Goal: Task Accomplishment & Management: Manage account settings

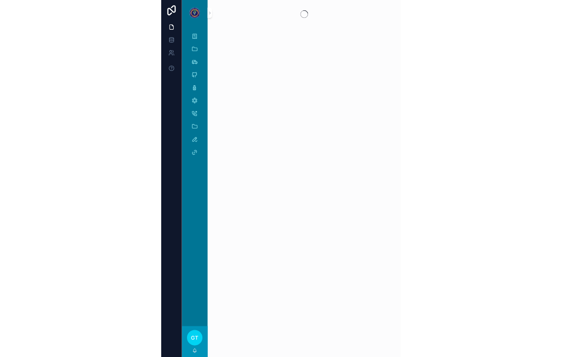
scroll to position [-24, 0]
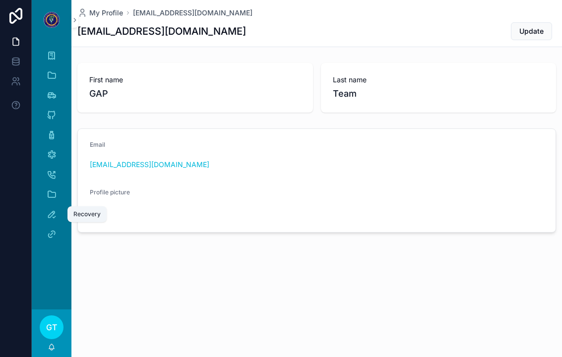
click at [49, 213] on icon "scrollable content" at bounding box center [52, 214] width 10 height 10
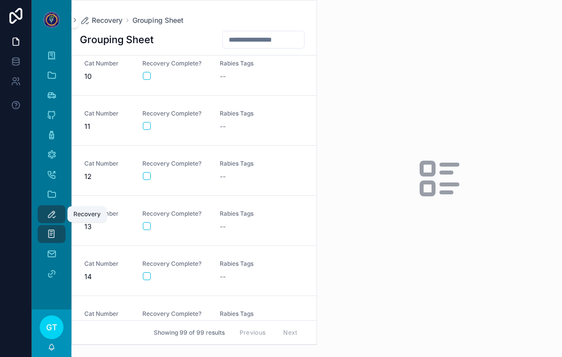
scroll to position [451, 0]
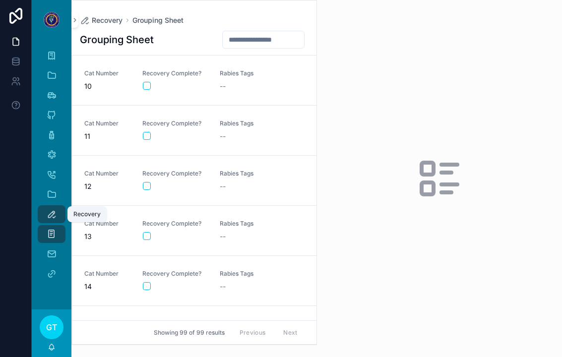
click at [280, 14] on div "Recovery Grouping Sheet Grouping Sheet Cat Number 1 Recovery Complete? Rabies T…" at bounding box center [194, 172] width 246 height 345
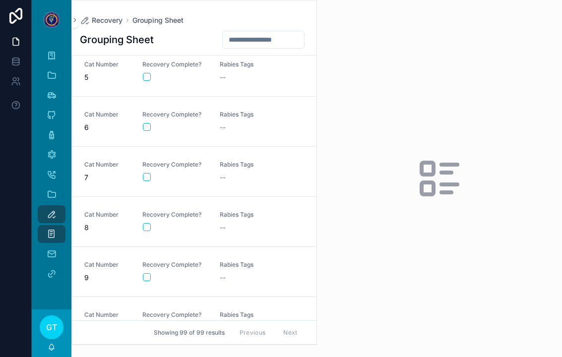
scroll to position [198, 0]
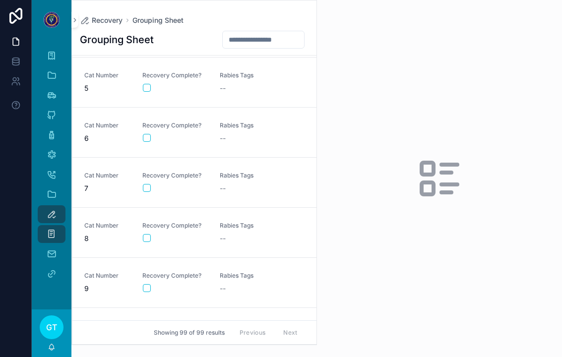
click at [275, 36] on input "scrollable content" at bounding box center [263, 40] width 81 height 14
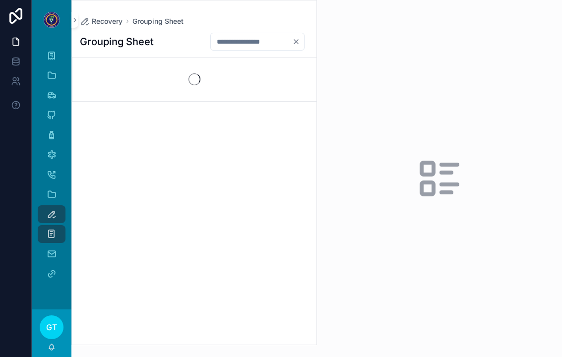
type input "**"
click at [255, 81] on div "Rabies Tags --" at bounding box center [252, 82] width 65 height 22
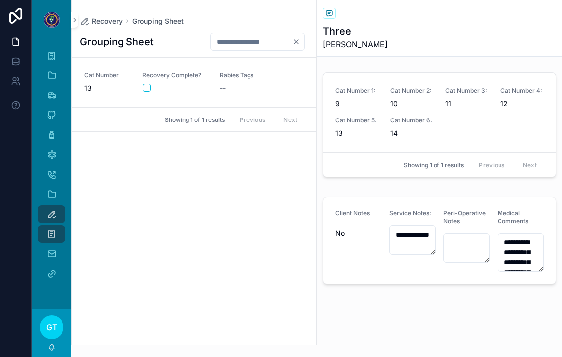
click at [149, 84] on button "scrollable content" at bounding box center [147, 88] width 8 height 8
click at [297, 42] on icon "Clear" at bounding box center [296, 42] width 8 height 8
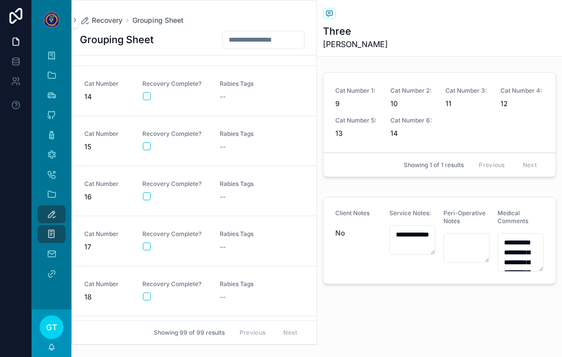
scroll to position [655, 0]
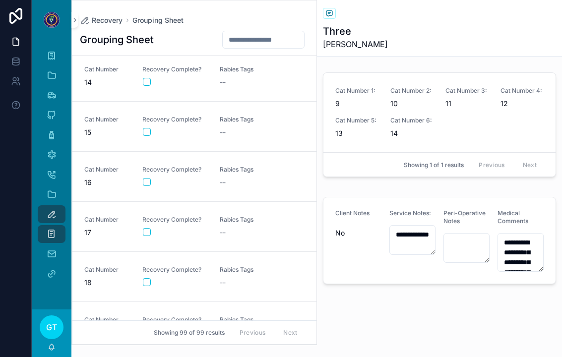
click at [251, 224] on div "Rabies Tags --" at bounding box center [252, 227] width 65 height 22
type input "**"
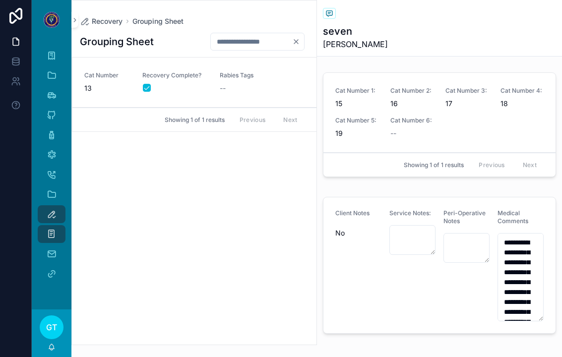
click at [293, 45] on icon "Clear" at bounding box center [296, 42] width 8 height 8
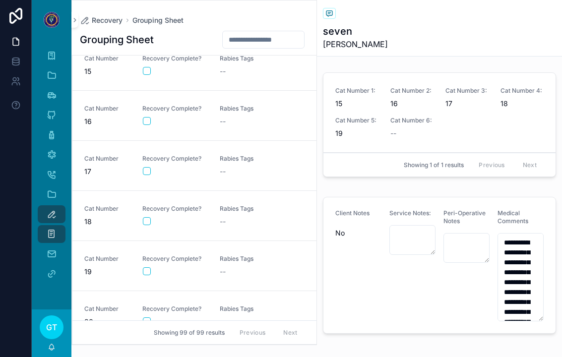
scroll to position [719, 0]
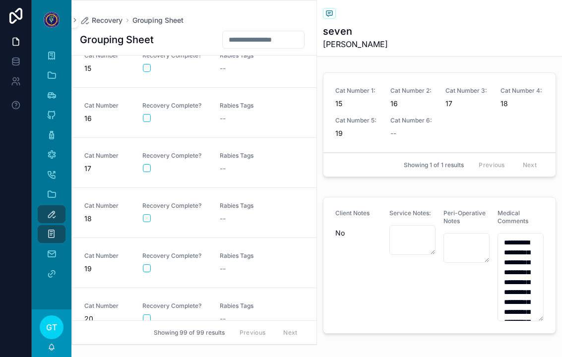
click at [148, 117] on button "scrollable content" at bounding box center [147, 118] width 8 height 8
click at [146, 169] on button "scrollable content" at bounding box center [147, 168] width 8 height 8
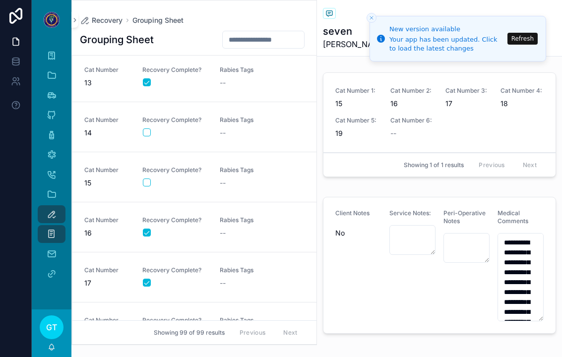
scroll to position [590, 0]
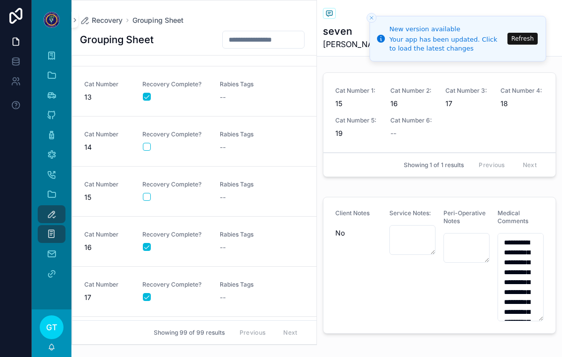
click at [149, 148] on button "scrollable content" at bounding box center [147, 147] width 8 height 8
click at [246, 147] on div "--" at bounding box center [252, 147] width 65 height 10
type input "**"
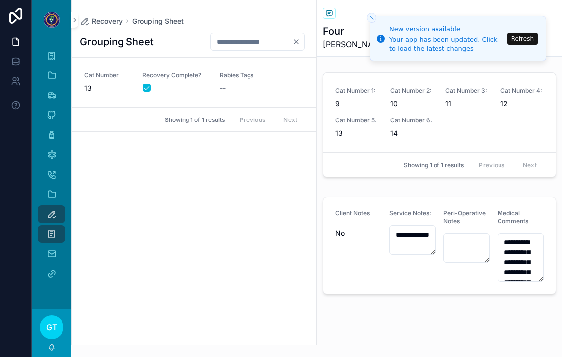
click at [298, 44] on icon "Clear" at bounding box center [296, 42] width 4 height 4
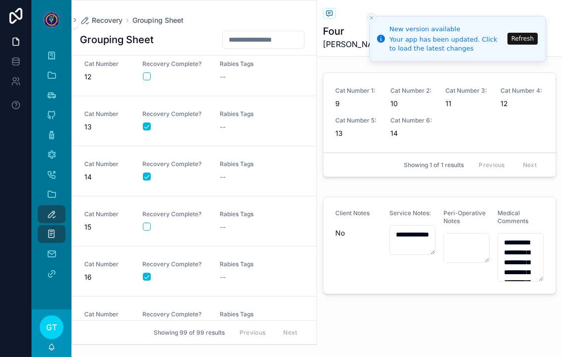
scroll to position [561, 0]
click at [150, 227] on button "scrollable content" at bounding box center [147, 226] width 8 height 8
click at [250, 75] on div "--" at bounding box center [252, 76] width 65 height 10
type input "**"
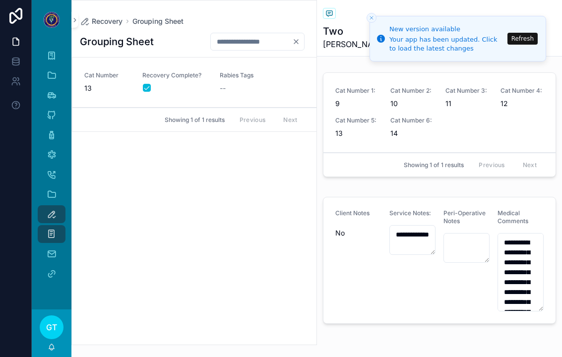
click at [298, 44] on icon "Clear" at bounding box center [296, 42] width 4 height 4
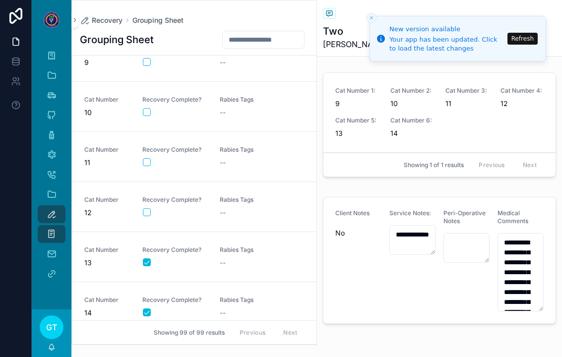
scroll to position [448, 0]
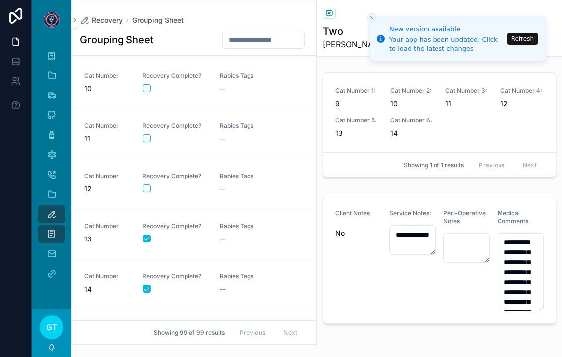
click at [148, 186] on button "scrollable content" at bounding box center [147, 189] width 8 height 8
click at [145, 141] on button "scrollable content" at bounding box center [147, 138] width 8 height 8
click at [243, 125] on span "Rabies Tags" at bounding box center [252, 126] width 65 height 8
type input "**"
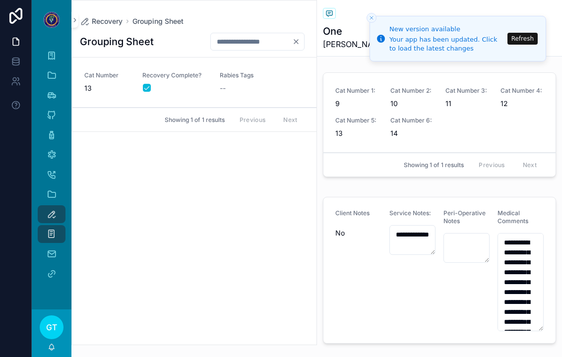
click at [294, 43] on icon "Clear" at bounding box center [296, 42] width 8 height 8
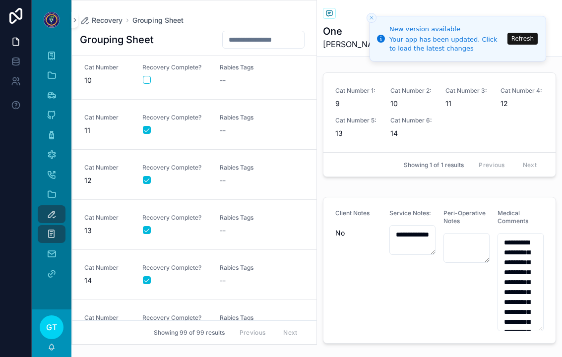
scroll to position [457, 0]
click at [240, 172] on div "Rabies Tags --" at bounding box center [252, 174] width 65 height 22
type input "**"
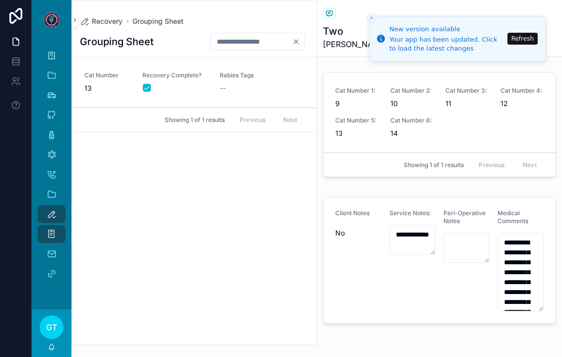
click at [301, 42] on button "Clear" at bounding box center [298, 42] width 12 height 8
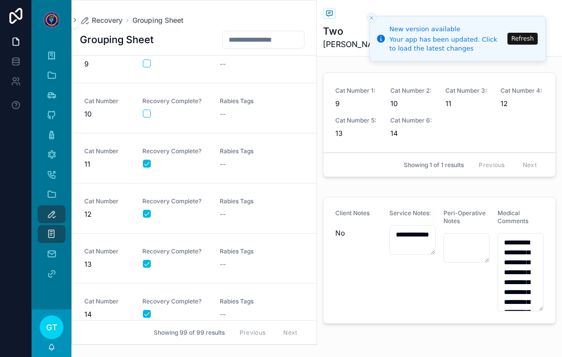
scroll to position [407, 0]
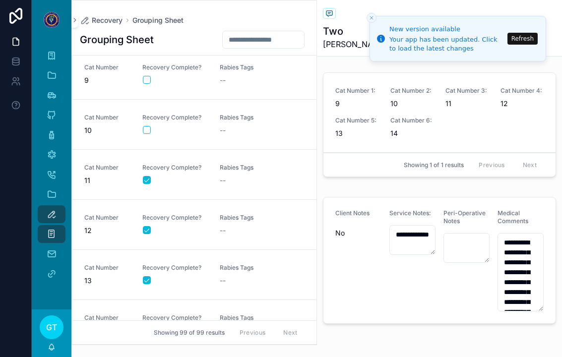
click at [147, 133] on button "scrollable content" at bounding box center [147, 130] width 8 height 8
click at [237, 123] on div "Rabies Tags --" at bounding box center [252, 125] width 65 height 22
type input "**"
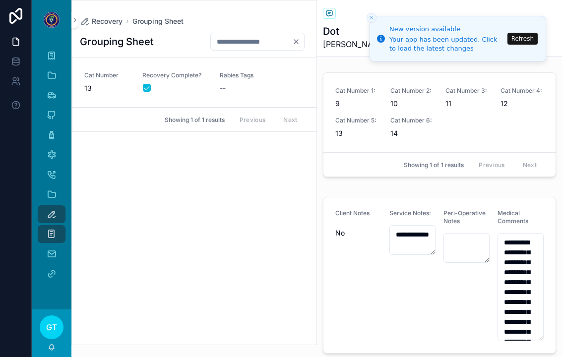
click at [302, 38] on button "Clear" at bounding box center [298, 42] width 12 height 8
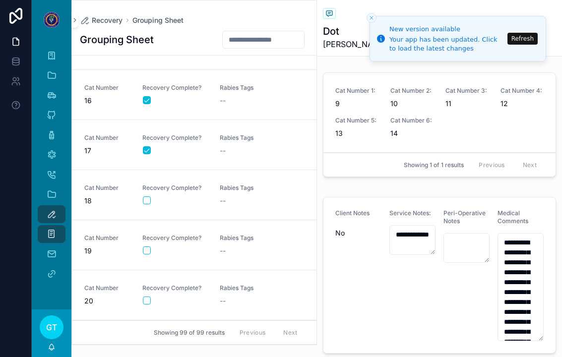
scroll to position [736, 0]
click at [262, 202] on div "--" at bounding box center [252, 202] width 65 height 10
type input "**"
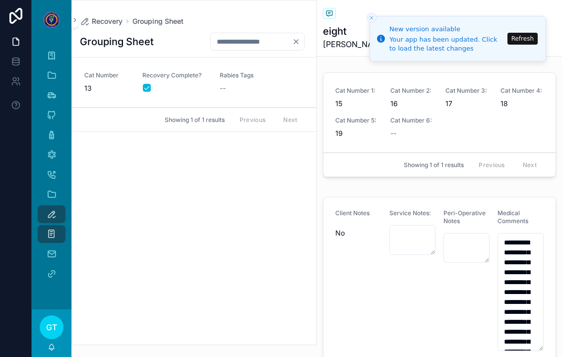
click at [299, 42] on icon "Clear" at bounding box center [296, 42] width 8 height 8
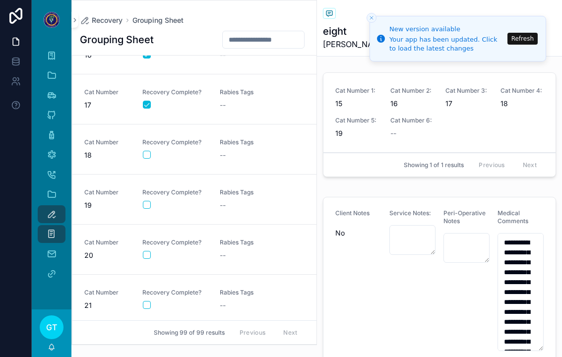
scroll to position [780, 0]
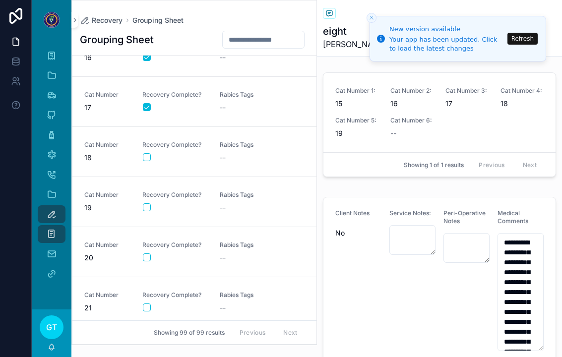
click at [149, 156] on button "scrollable content" at bounding box center [147, 157] width 8 height 8
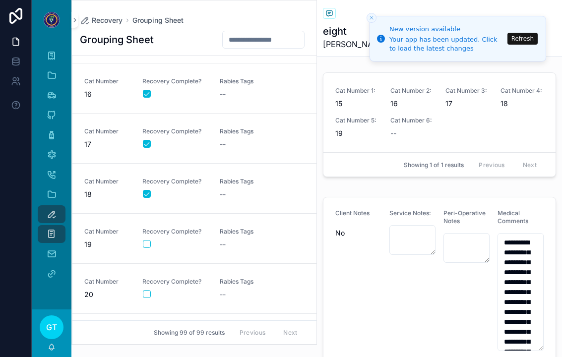
scroll to position [743, 0]
click at [149, 243] on button "scrollable content" at bounding box center [147, 245] width 8 height 8
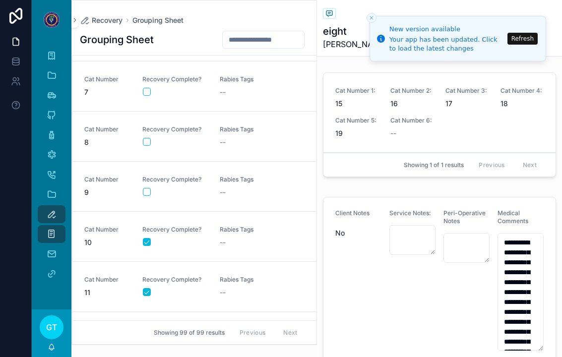
scroll to position [294, 0]
click at [143, 195] on button "scrollable content" at bounding box center [147, 192] width 8 height 8
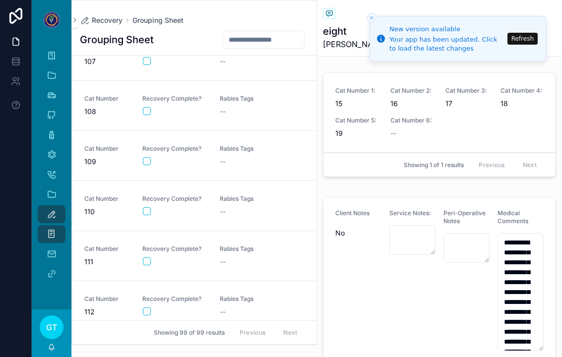
scroll to position [3861, 0]
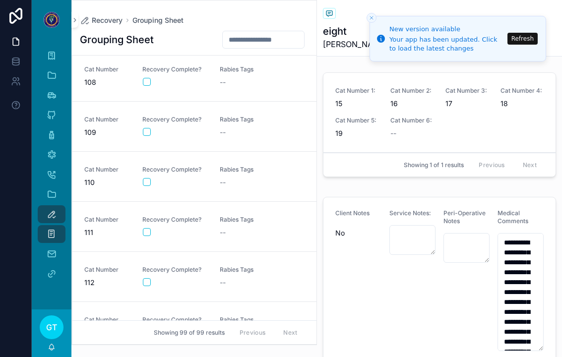
click at [247, 174] on div "Rabies Tags --" at bounding box center [252, 177] width 65 height 22
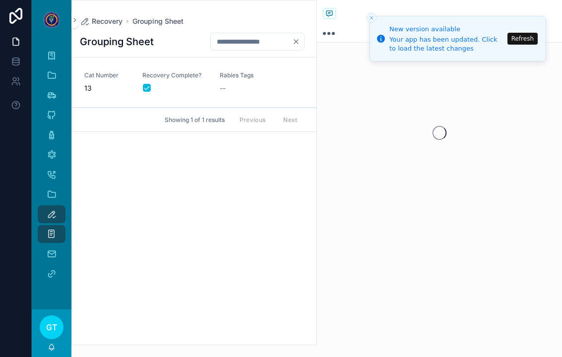
type input "**"
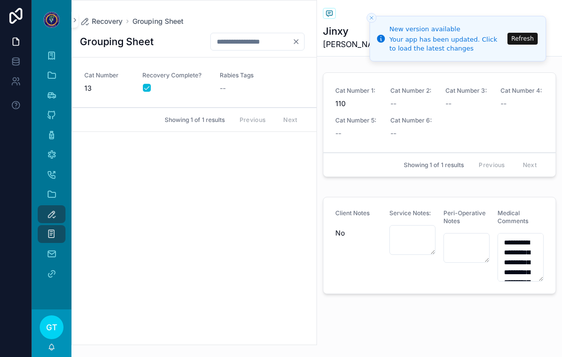
click at [301, 39] on button "Clear" at bounding box center [298, 42] width 12 height 8
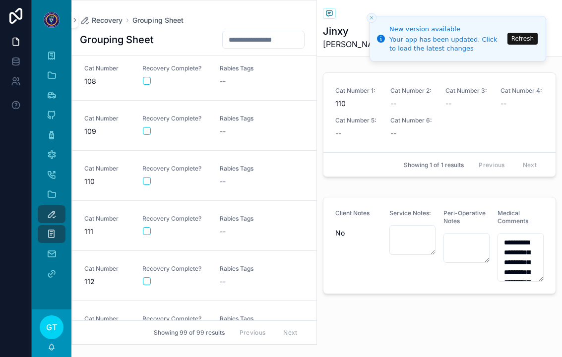
scroll to position [3858, 0]
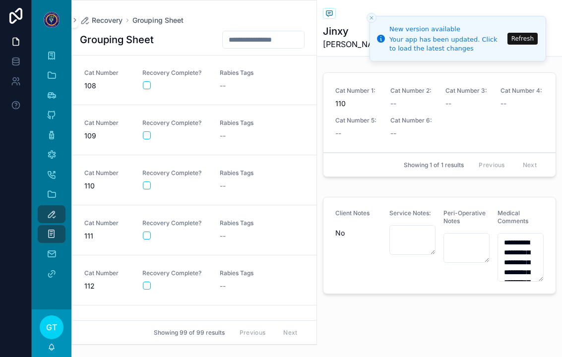
click at [150, 185] on button "scrollable content" at bounding box center [147, 186] width 8 height 8
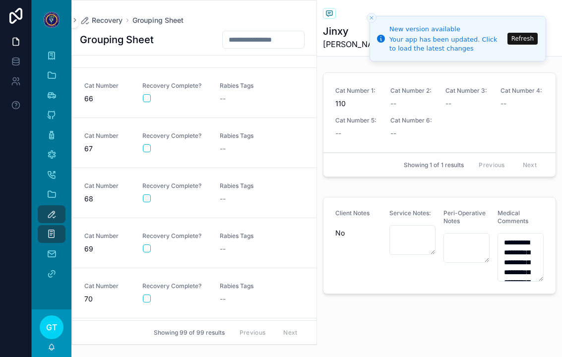
scroll to position [3243, 0]
click at [253, 94] on div "Rabies Tags --" at bounding box center [252, 94] width 65 height 22
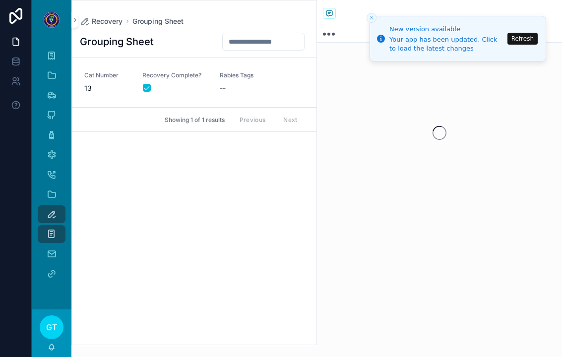
type input "**"
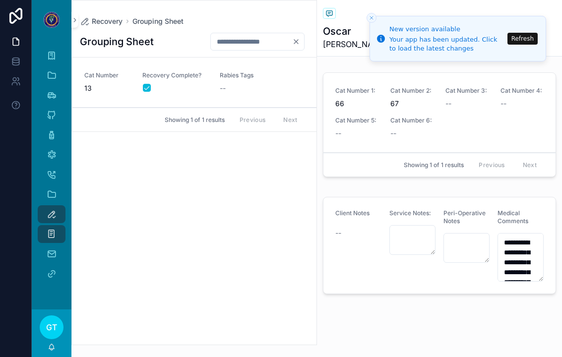
click at [298, 45] on icon "Clear" at bounding box center [296, 42] width 8 height 8
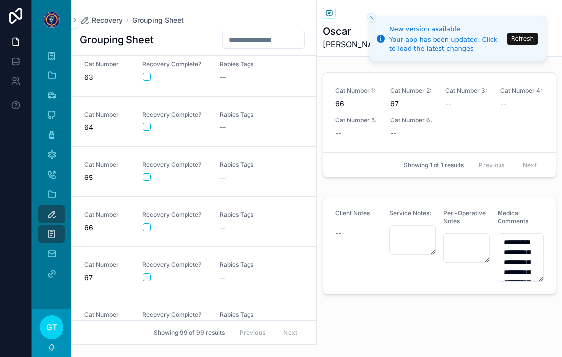
scroll to position [3113, 0]
click at [149, 229] on button "scrollable content" at bounding box center [147, 229] width 8 height 8
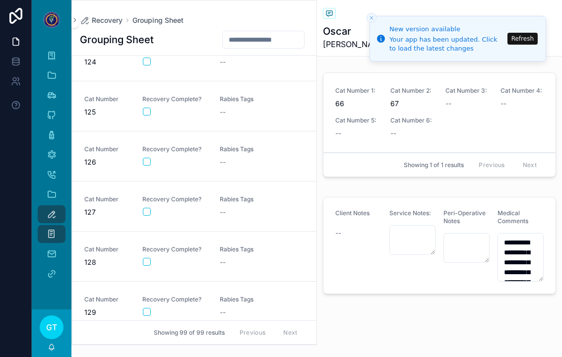
scroll to position [4683, 0]
click at [252, 212] on div "--" at bounding box center [252, 213] width 65 height 10
type input "**"
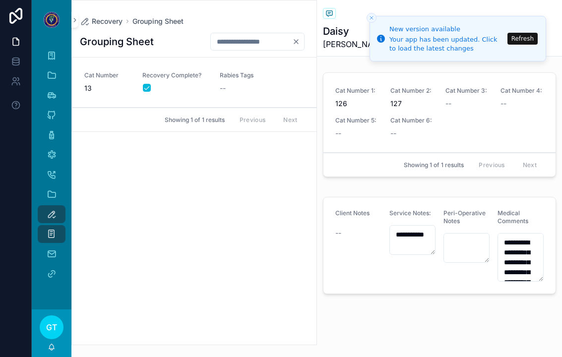
click at [301, 44] on button "Clear" at bounding box center [298, 42] width 12 height 8
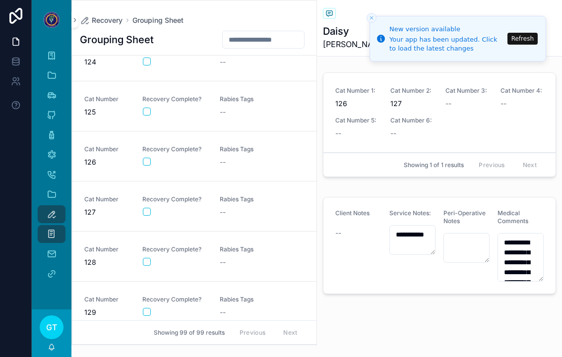
scroll to position [4683, 0]
click at [148, 214] on button "scrollable content" at bounding box center [147, 212] width 8 height 8
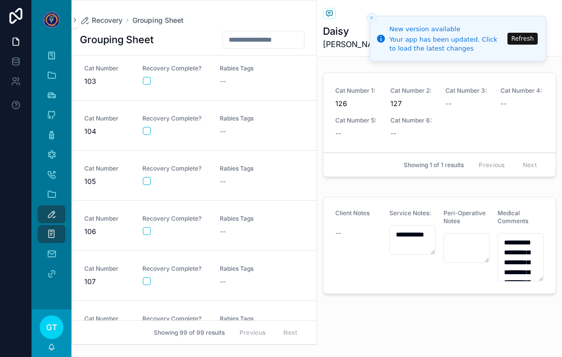
scroll to position [3611, 0]
click at [149, 182] on button "scrollable content" at bounding box center [147, 182] width 8 height 8
click at [273, 182] on div "--" at bounding box center [252, 182] width 65 height 10
type input "**"
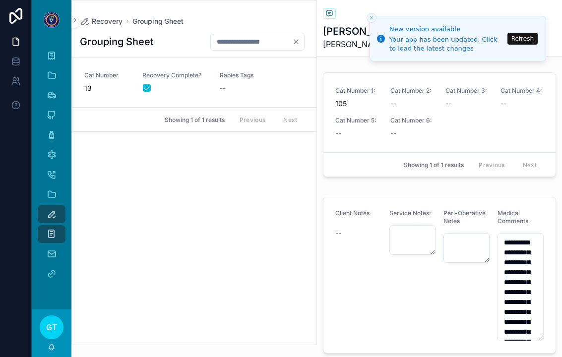
click at [281, 45] on input "**" at bounding box center [251, 42] width 81 height 14
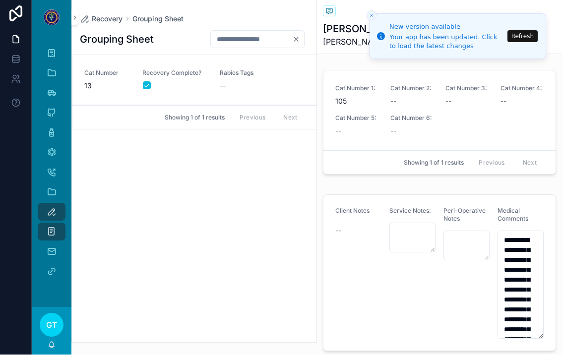
click at [299, 40] on icon "Clear" at bounding box center [296, 42] width 8 height 8
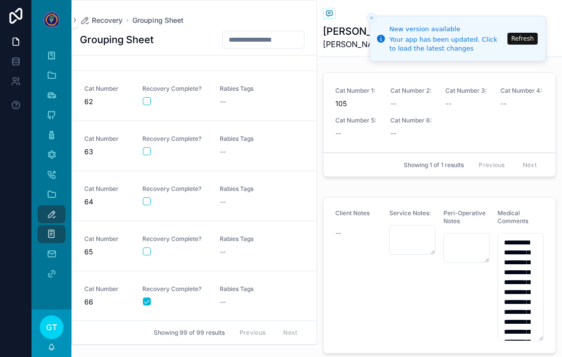
scroll to position [3065, 0]
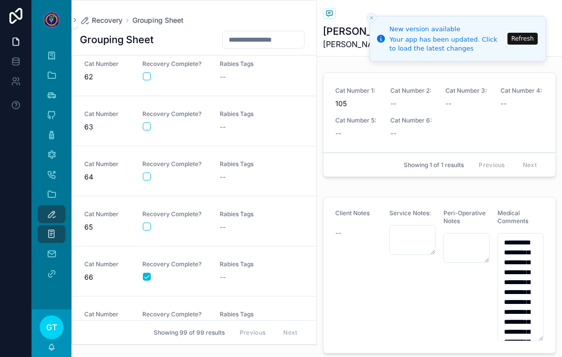
click at [258, 177] on div "--" at bounding box center [252, 177] width 65 height 10
type input "**"
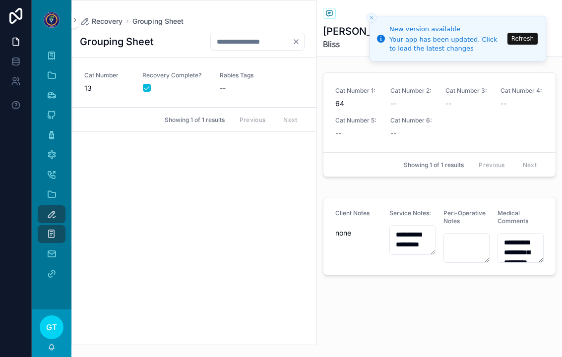
click at [296, 38] on icon "Clear" at bounding box center [296, 42] width 8 height 8
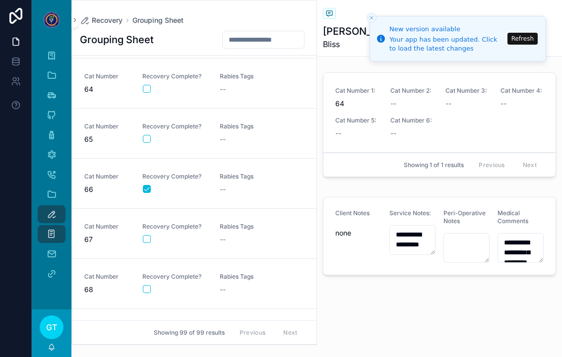
scroll to position [3153, 0]
click at [147, 85] on button "scrollable content" at bounding box center [147, 89] width 8 height 8
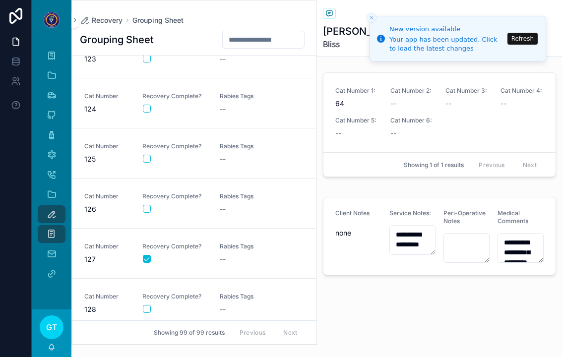
scroll to position [4632, 0]
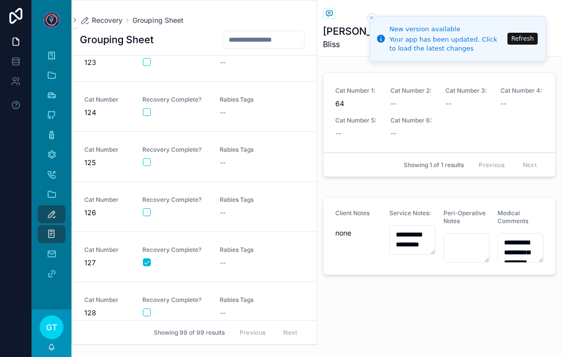
click at [152, 208] on div "scrollable content" at bounding box center [175, 212] width 64 height 8
type input "**"
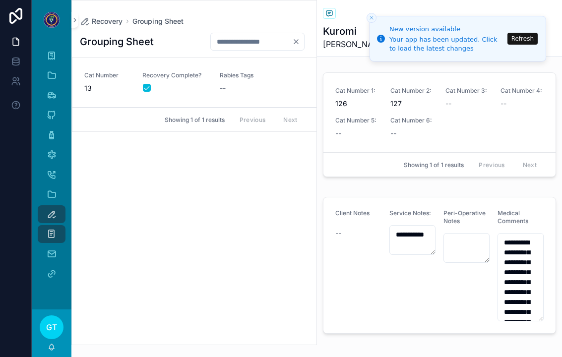
click at [296, 38] on icon "Clear" at bounding box center [296, 42] width 8 height 8
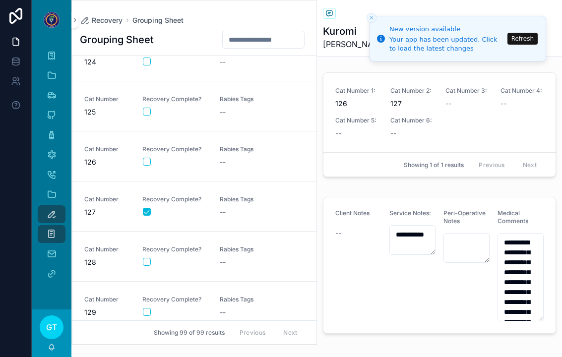
scroll to position [4683, 0]
click at [148, 161] on button "scrollable content" at bounding box center [147, 162] width 8 height 8
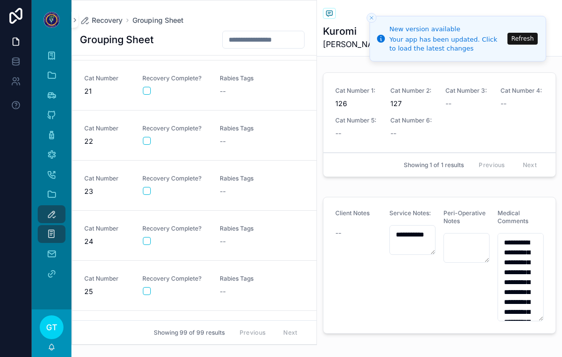
scroll to position [996, 0]
click at [264, 244] on div "--" at bounding box center [252, 242] width 65 height 10
type input "**"
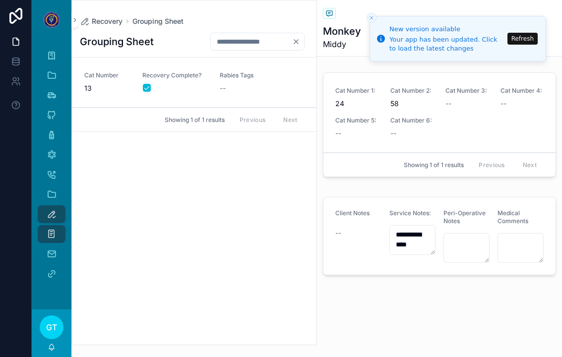
click at [292, 41] on icon "Clear" at bounding box center [296, 42] width 8 height 8
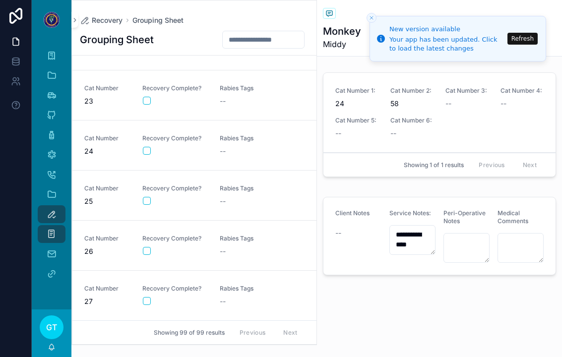
scroll to position [1075, 0]
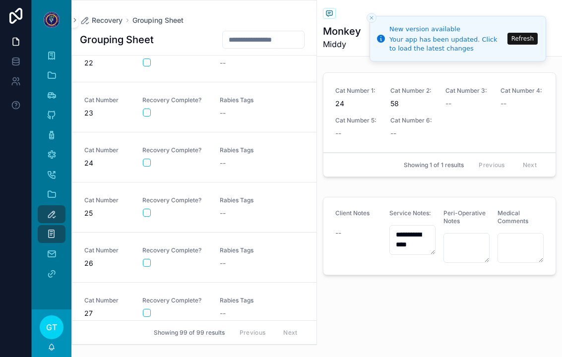
click at [149, 161] on button "scrollable content" at bounding box center [147, 163] width 8 height 8
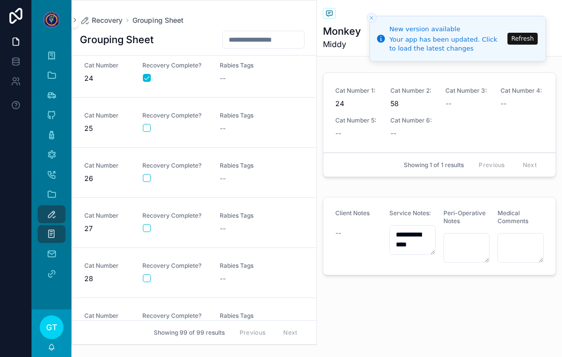
scroll to position [1169, 0]
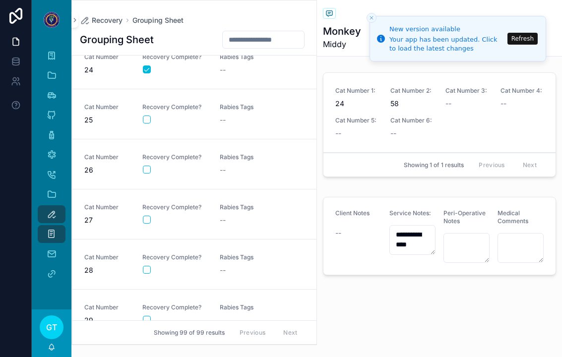
click at [150, 216] on button "scrollable content" at bounding box center [147, 220] width 8 height 8
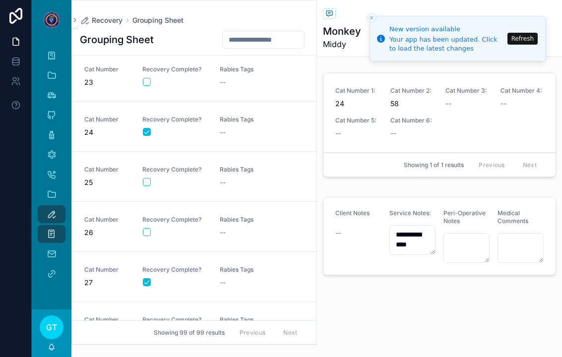
scroll to position [1105, 0]
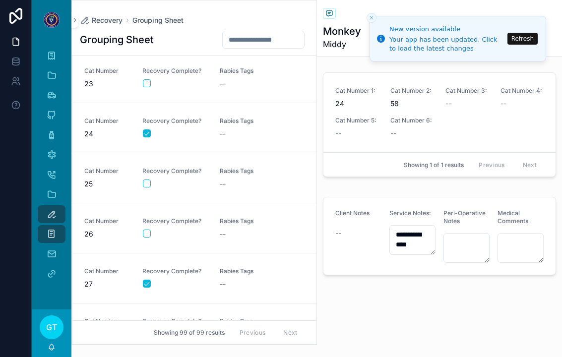
click at [247, 281] on div "--" at bounding box center [252, 284] width 65 height 10
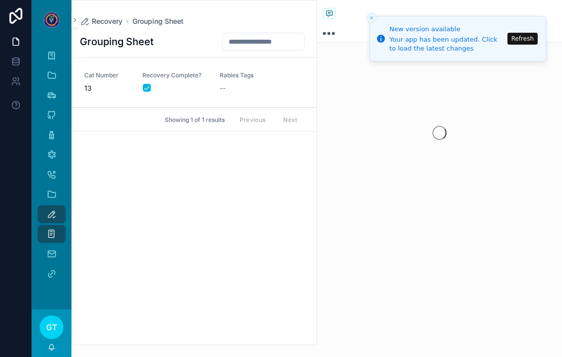
type input "**"
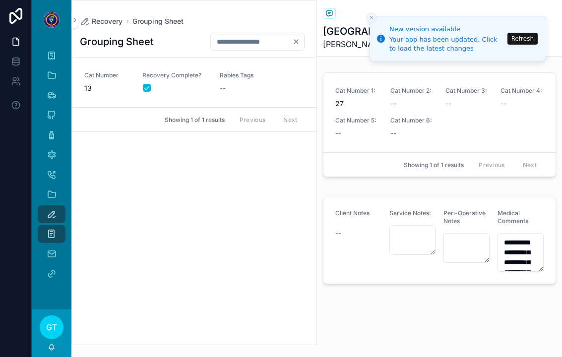
click at [300, 38] on button "Clear" at bounding box center [298, 42] width 12 height 8
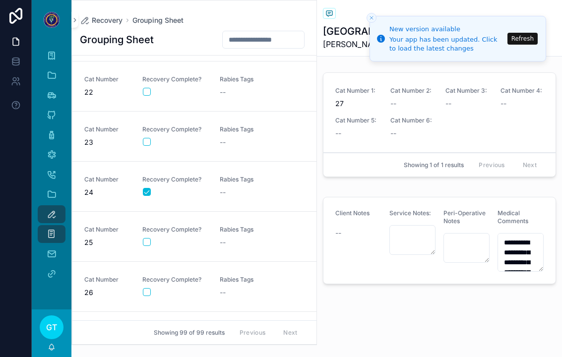
scroll to position [1028, 0]
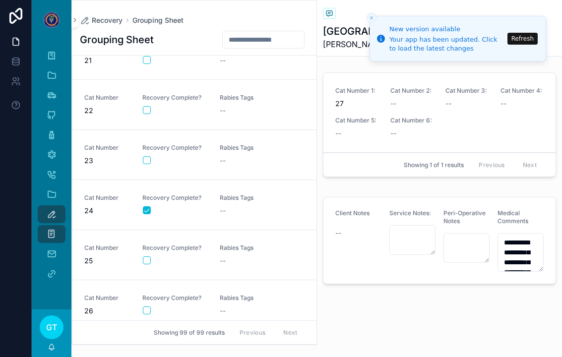
click at [144, 111] on button "scrollable content" at bounding box center [147, 110] width 8 height 8
click at [248, 106] on div "--" at bounding box center [252, 111] width 65 height 10
type input "**"
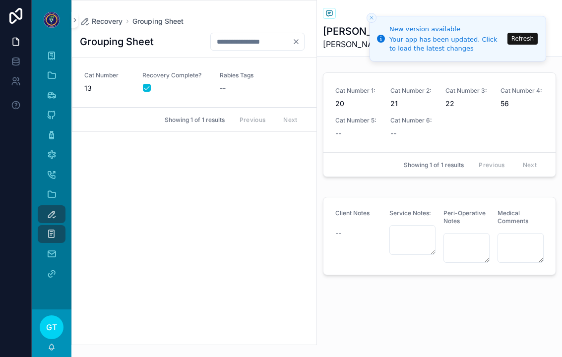
click at [295, 40] on icon "Clear" at bounding box center [296, 42] width 4 height 4
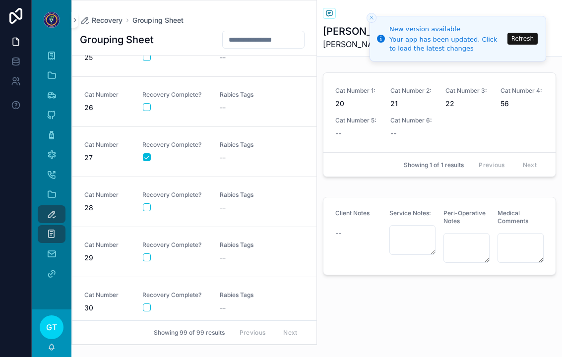
scroll to position [1224, 0]
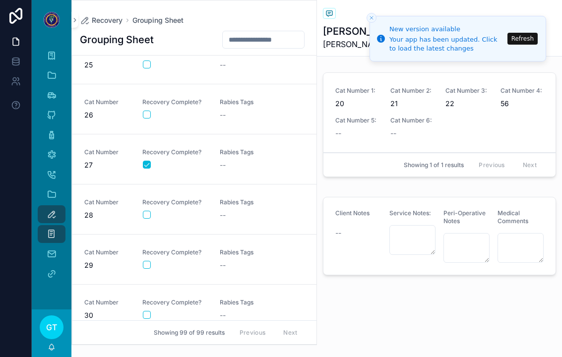
click at [242, 160] on div "--" at bounding box center [252, 165] width 65 height 10
type input "**"
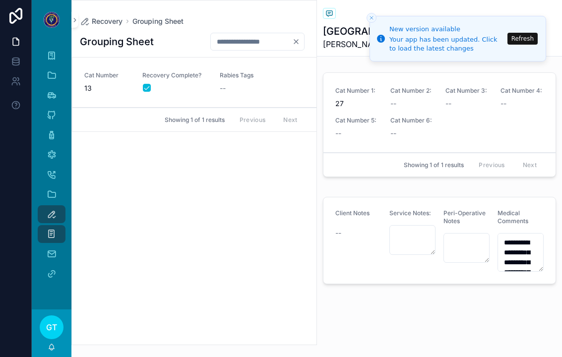
click at [297, 38] on icon "Clear" at bounding box center [296, 42] width 8 height 8
